Goal: Task Accomplishment & Management: Use online tool/utility

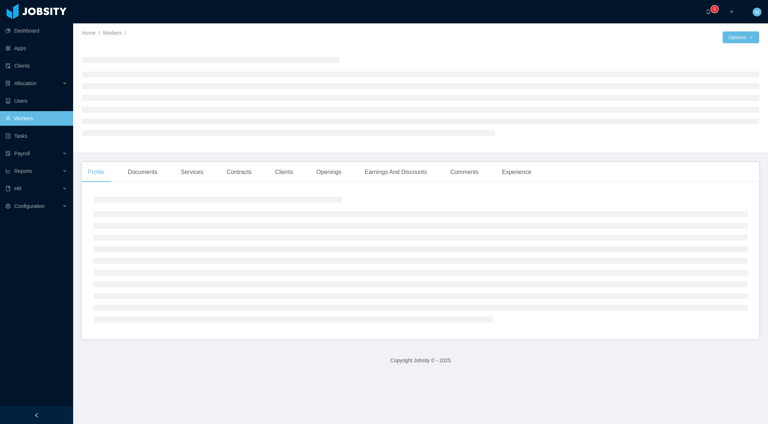
click at [44, 410] on div at bounding box center [36, 416] width 73 height 18
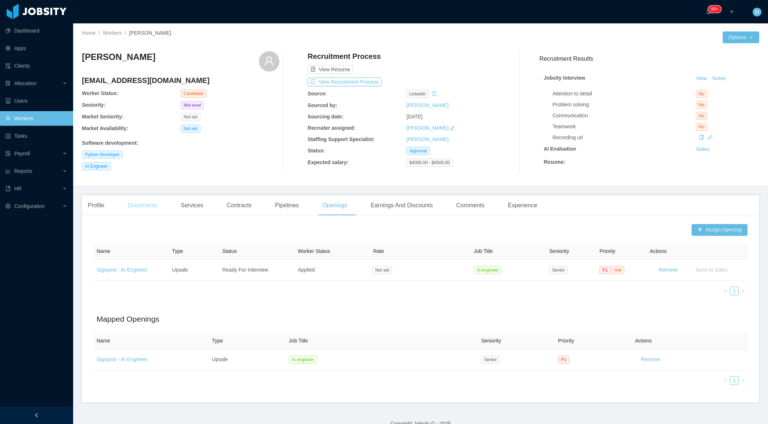
click at [144, 204] on div "Documents" at bounding box center [142, 205] width 41 height 20
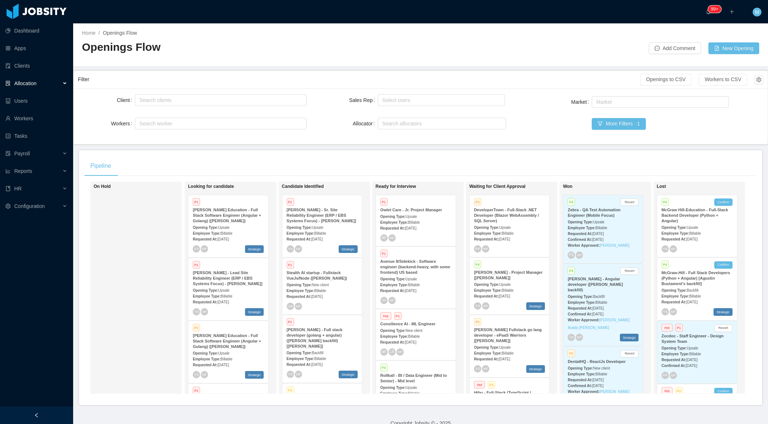
scroll to position [282, 0]
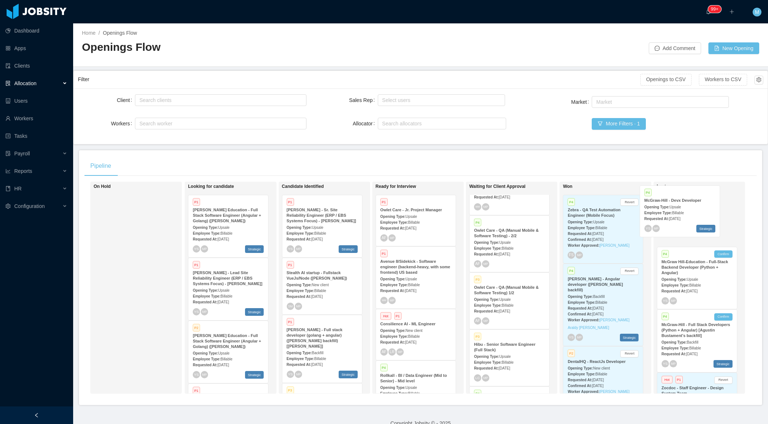
drag, startPoint x: 497, startPoint y: 311, endPoint x: 670, endPoint y: 222, distance: 194.0
click at [670, 222] on div "On Hold Looking for candidate P1 McGraw-Hill Education - Full Stack Software En…" at bounding box center [420, 291] width 672 height 218
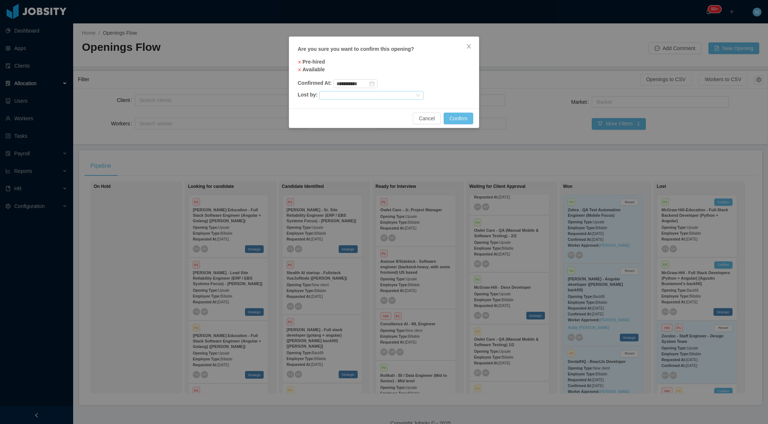
click at [406, 95] on div at bounding box center [368, 95] width 92 height 8
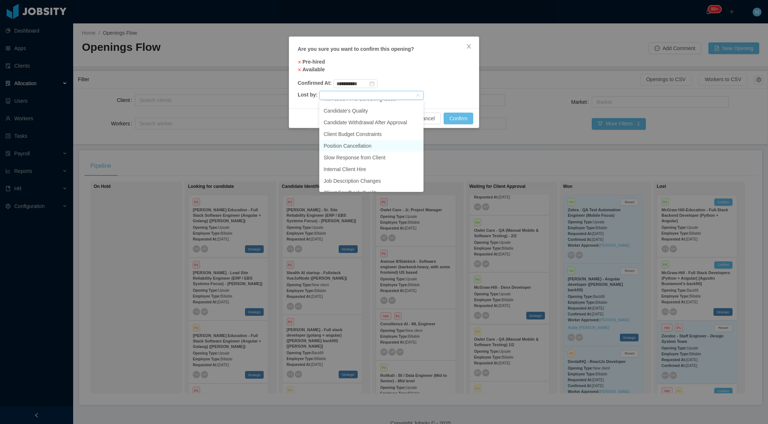
scroll to position [24, 0]
click at [368, 163] on li "Internal Client Hire" at bounding box center [371, 166] width 104 height 12
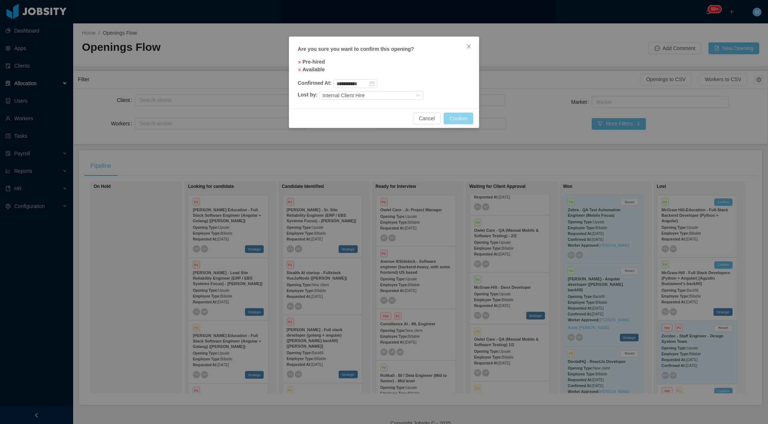
click at [465, 117] on button "Confirm" at bounding box center [459, 119] width 30 height 12
